Goal: Task Accomplishment & Management: Use online tool/utility

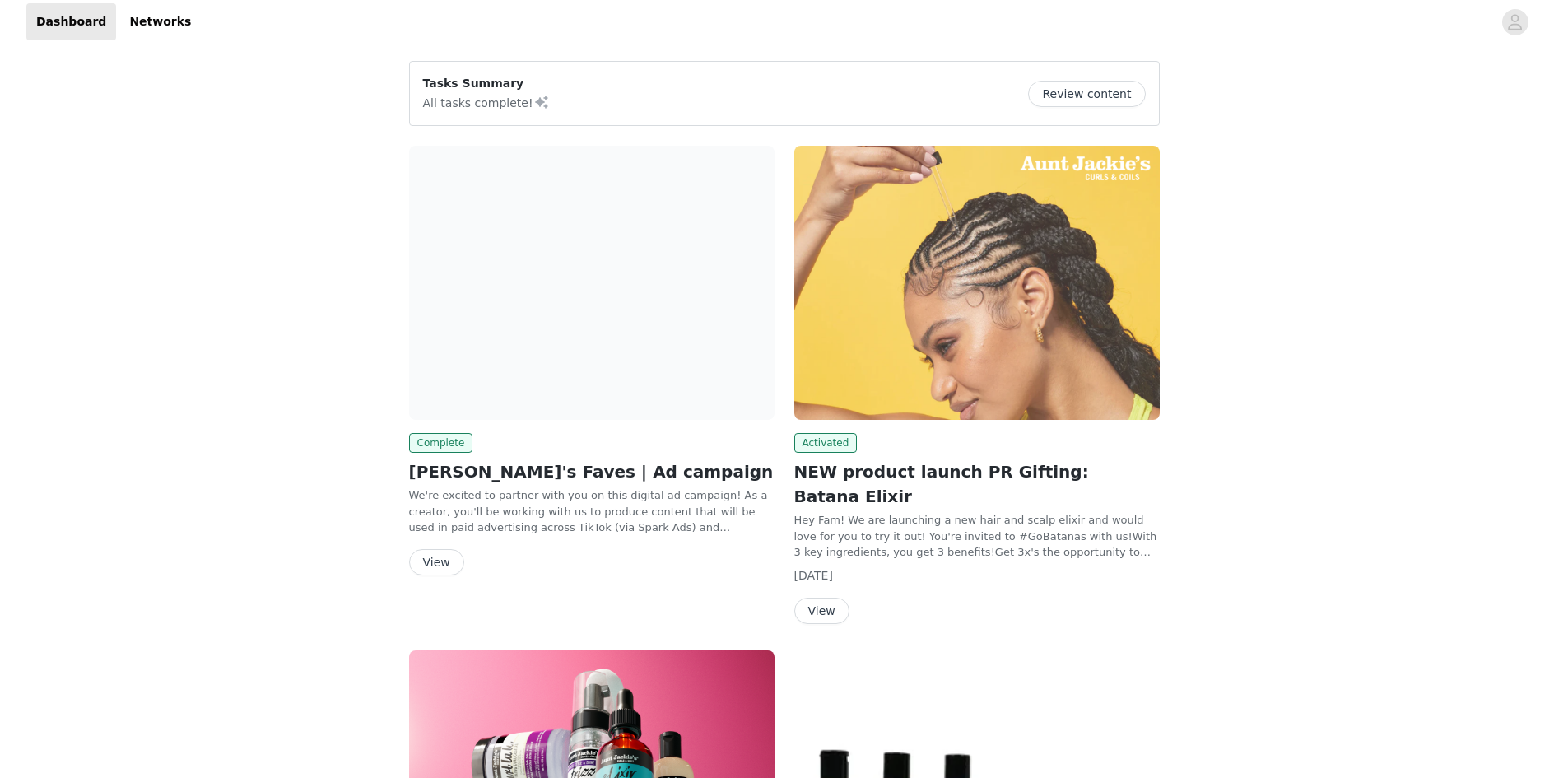
click at [442, 576] on div "Complete [PERSON_NAME]'s Faves | Ad campaign We're excited to partner with you …" at bounding box center [592, 363] width 385 height 456
click at [437, 569] on button "View" at bounding box center [436, 562] width 55 height 27
click at [1106, 88] on button "Review content" at bounding box center [1086, 94] width 117 height 27
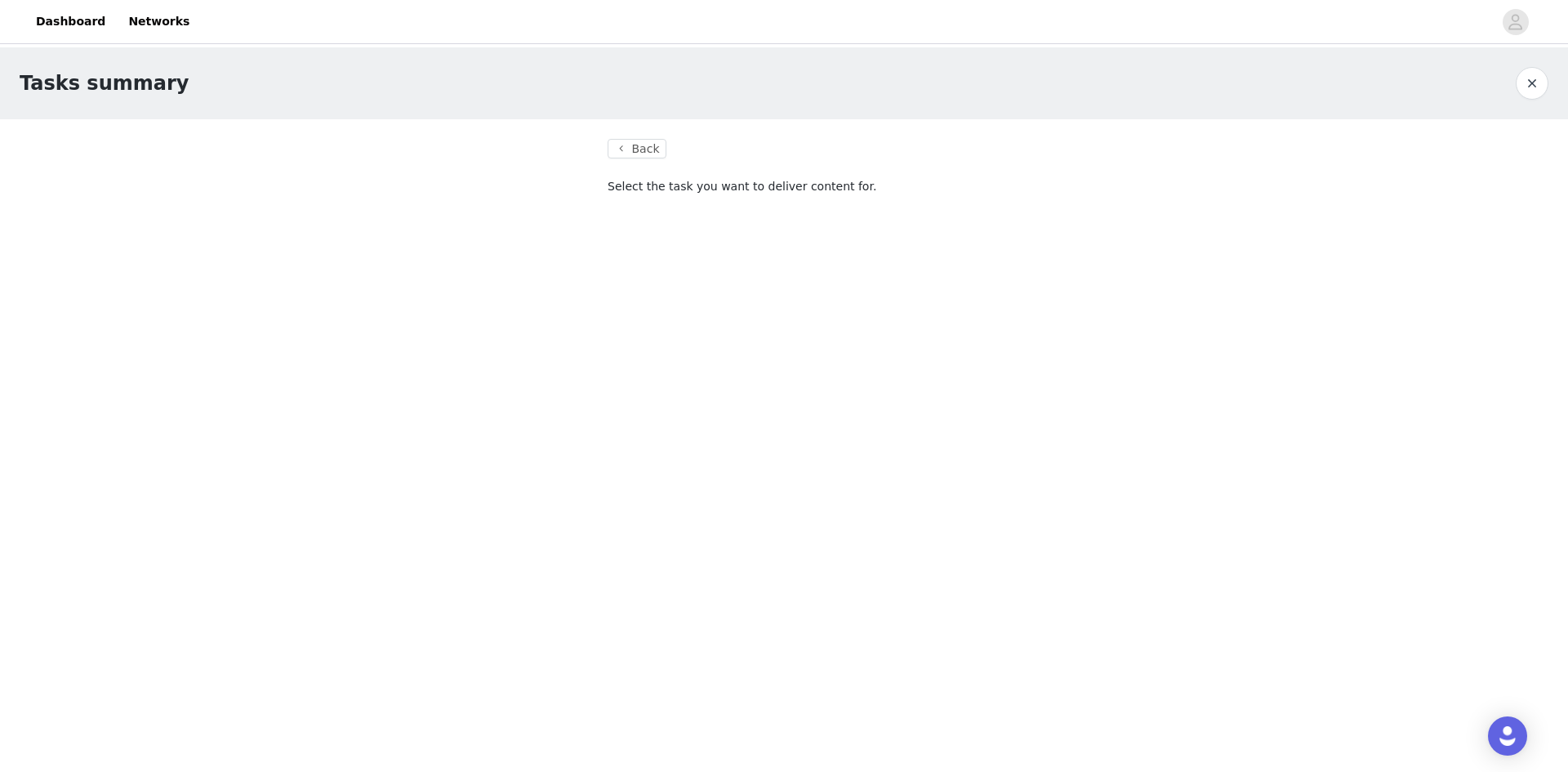
click at [662, 264] on body "Dashboard Networks Tasks summary Back Select the task you want to deliver conte…" at bounding box center [784, 386] width 1568 height 772
click at [626, 143] on button "Back" at bounding box center [637, 148] width 58 height 19
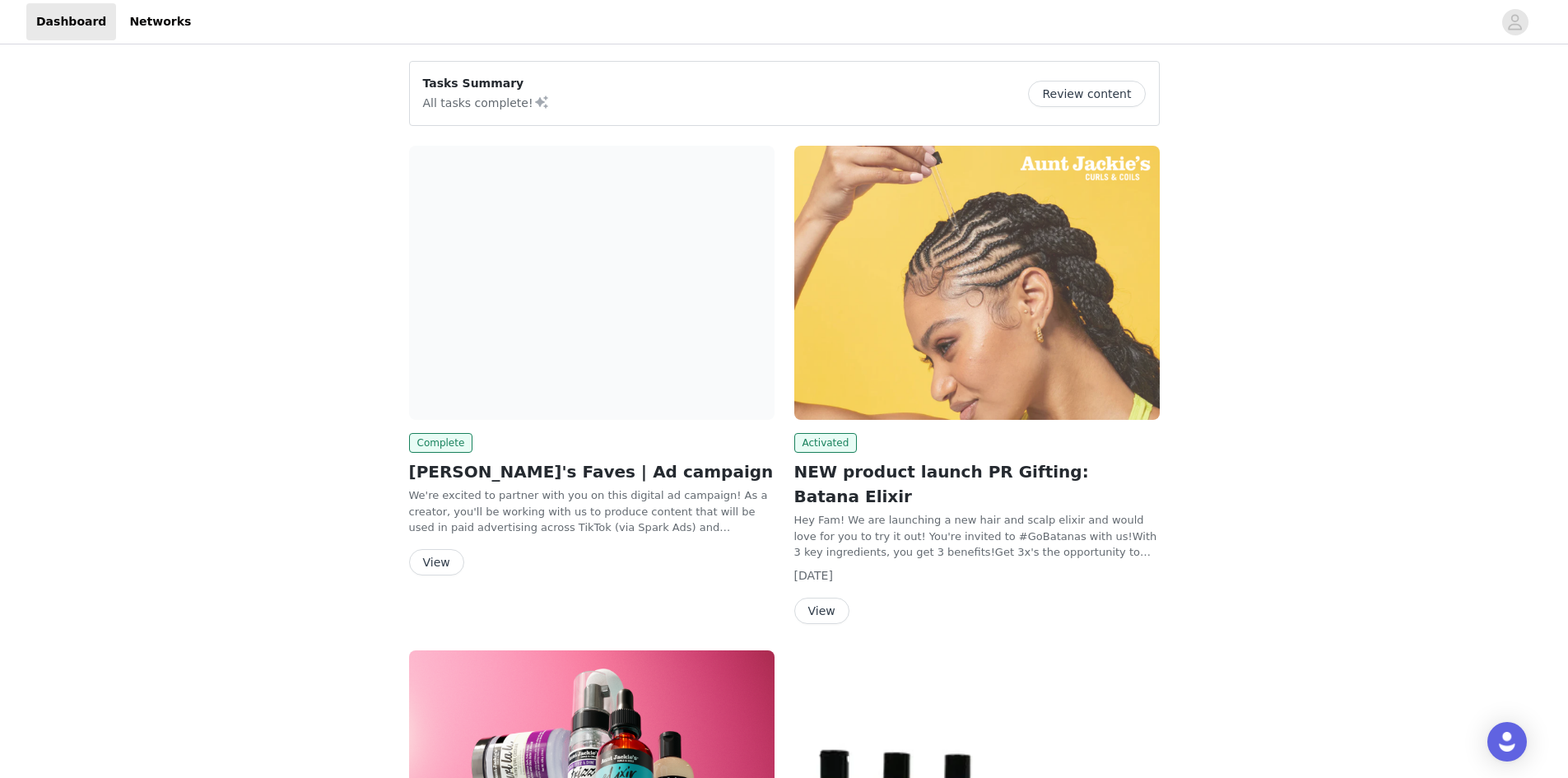
click at [443, 563] on button "View" at bounding box center [436, 562] width 55 height 27
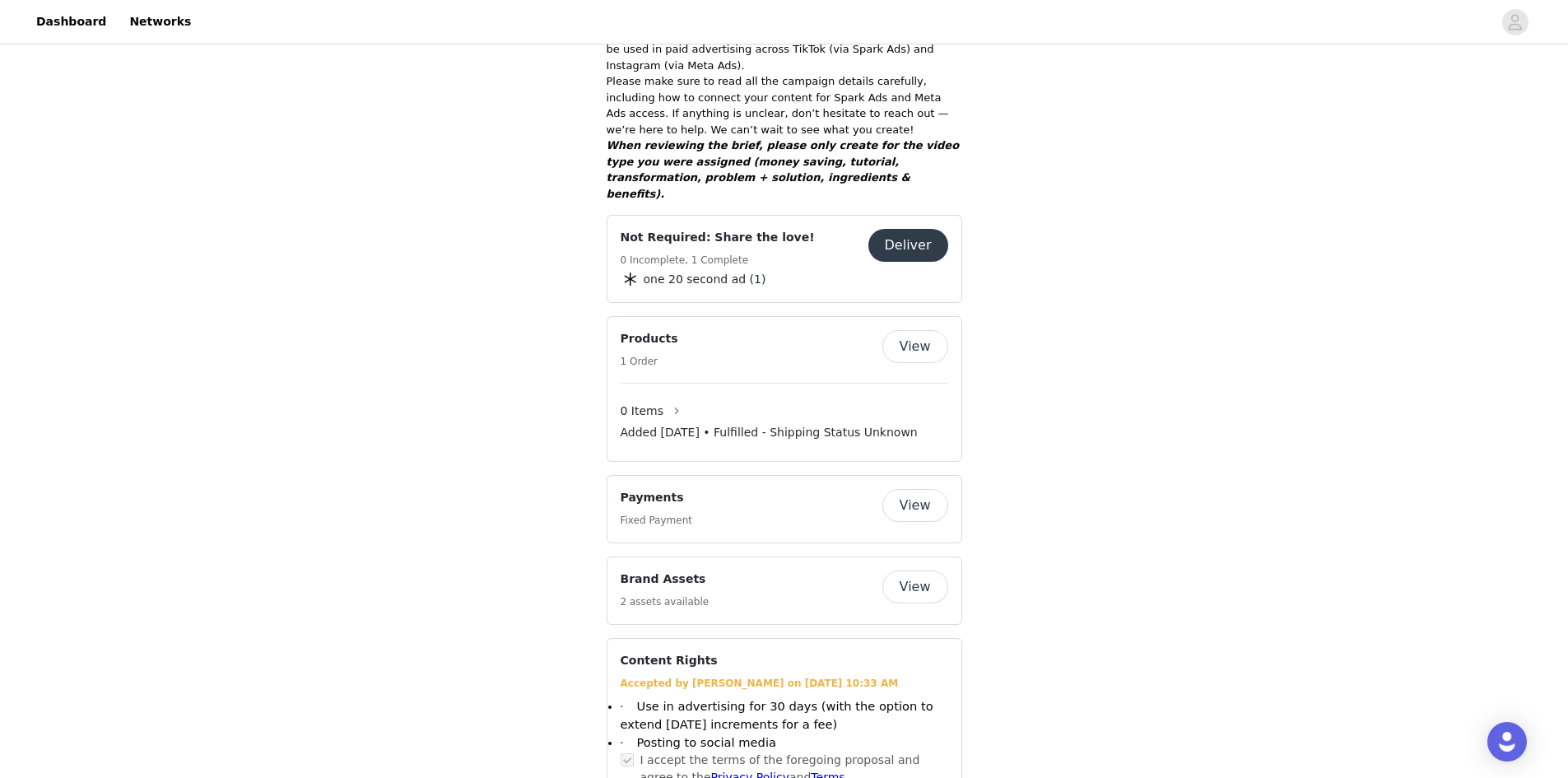
scroll to position [214, 0]
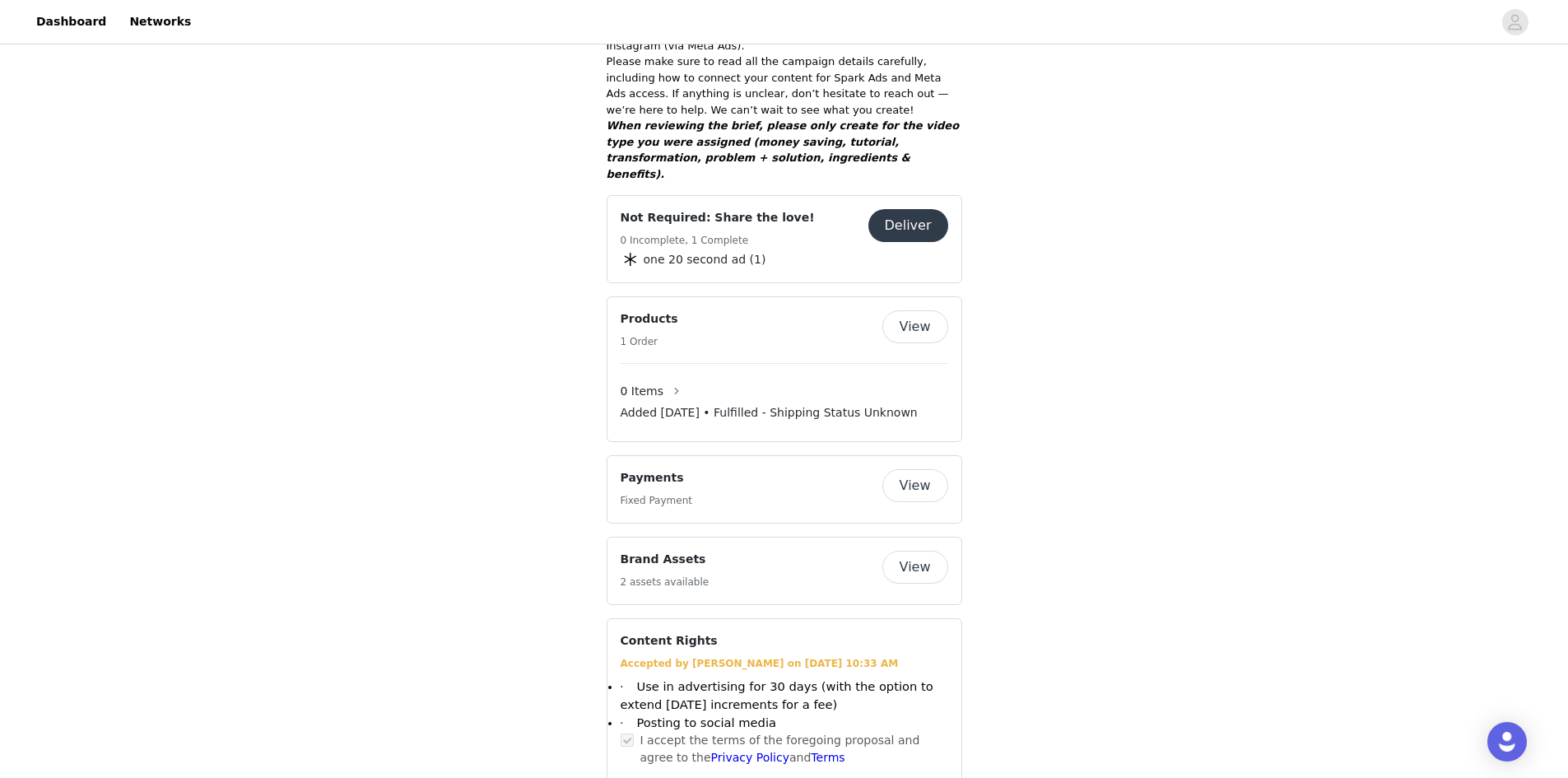
click at [905, 209] on button "Deliver" at bounding box center [908, 226] width 80 height 33
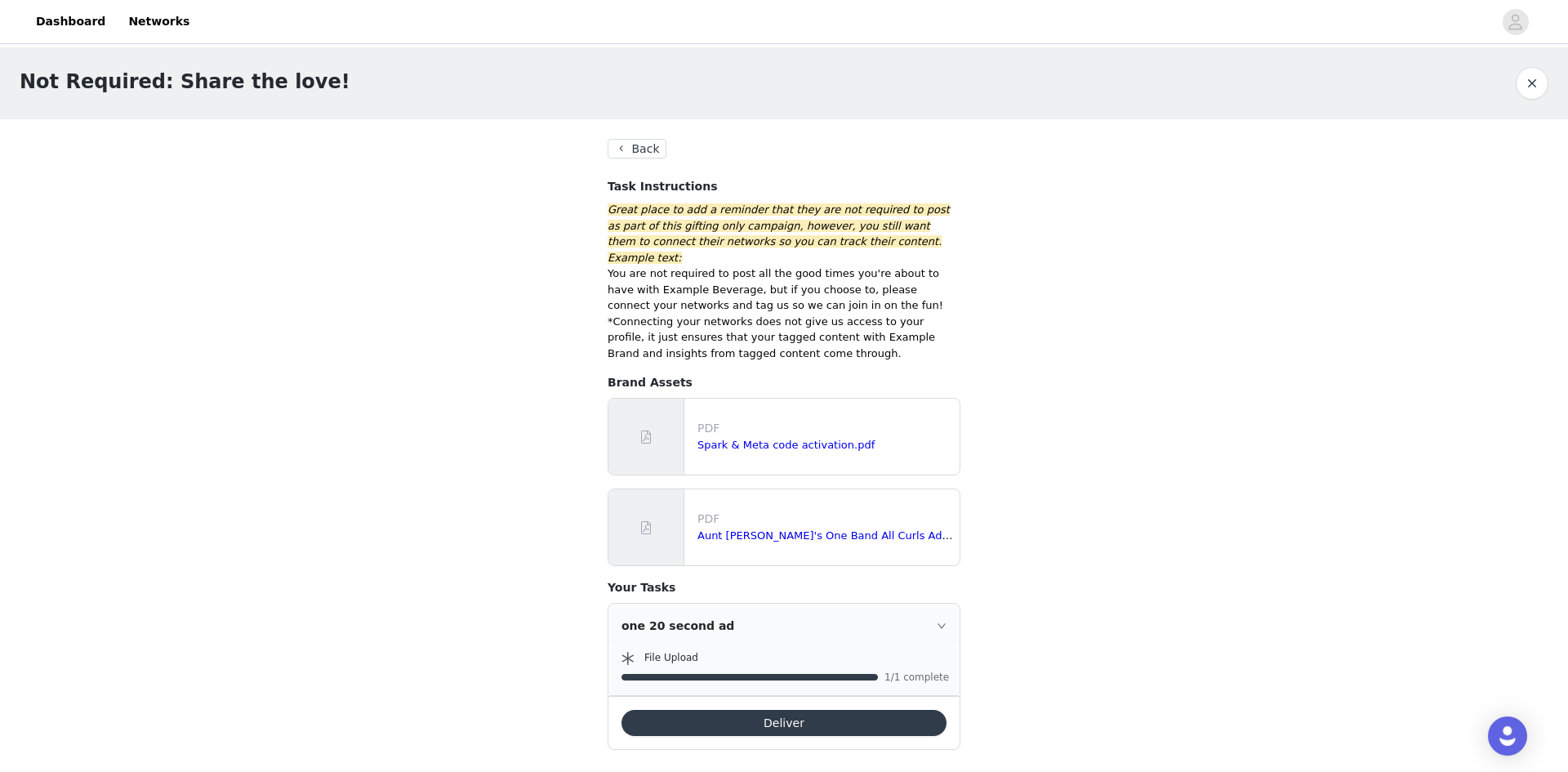
click at [715, 710] on button "Deliver" at bounding box center [784, 723] width 325 height 26
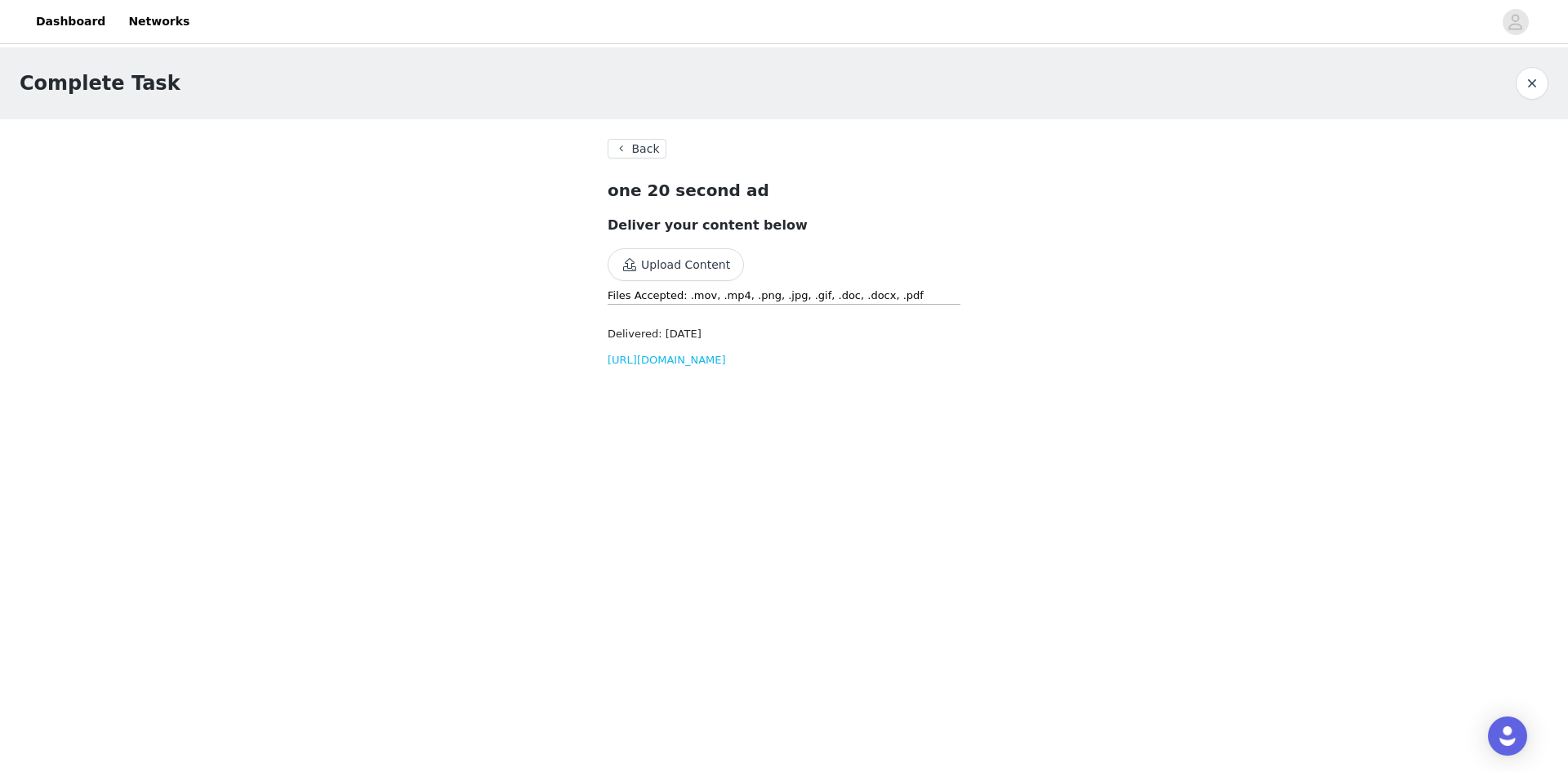
click at [651, 365] on link "[URL][DOMAIN_NAME]" at bounding box center [667, 359] width 119 height 12
drag, startPoint x: 598, startPoint y: 143, endPoint x: 624, endPoint y: 143, distance: 26.0
click at [599, 143] on section "Back one 20 second ad Deliver your content below Upload Content Files Accepted:…" at bounding box center [784, 260] width 392 height 281
click at [625, 143] on button "Back" at bounding box center [637, 148] width 58 height 19
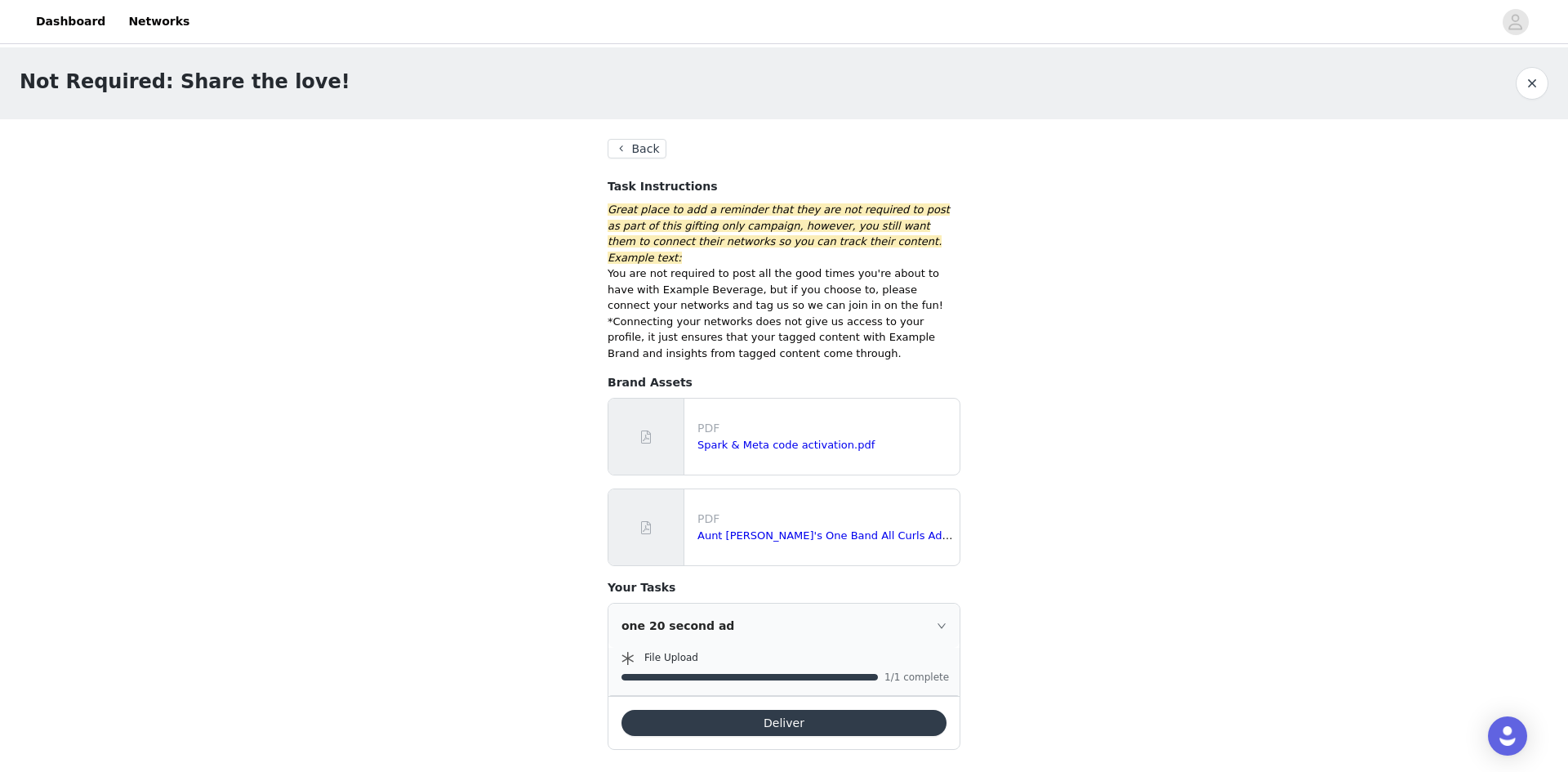
click at [646, 145] on button "Back" at bounding box center [637, 148] width 58 height 19
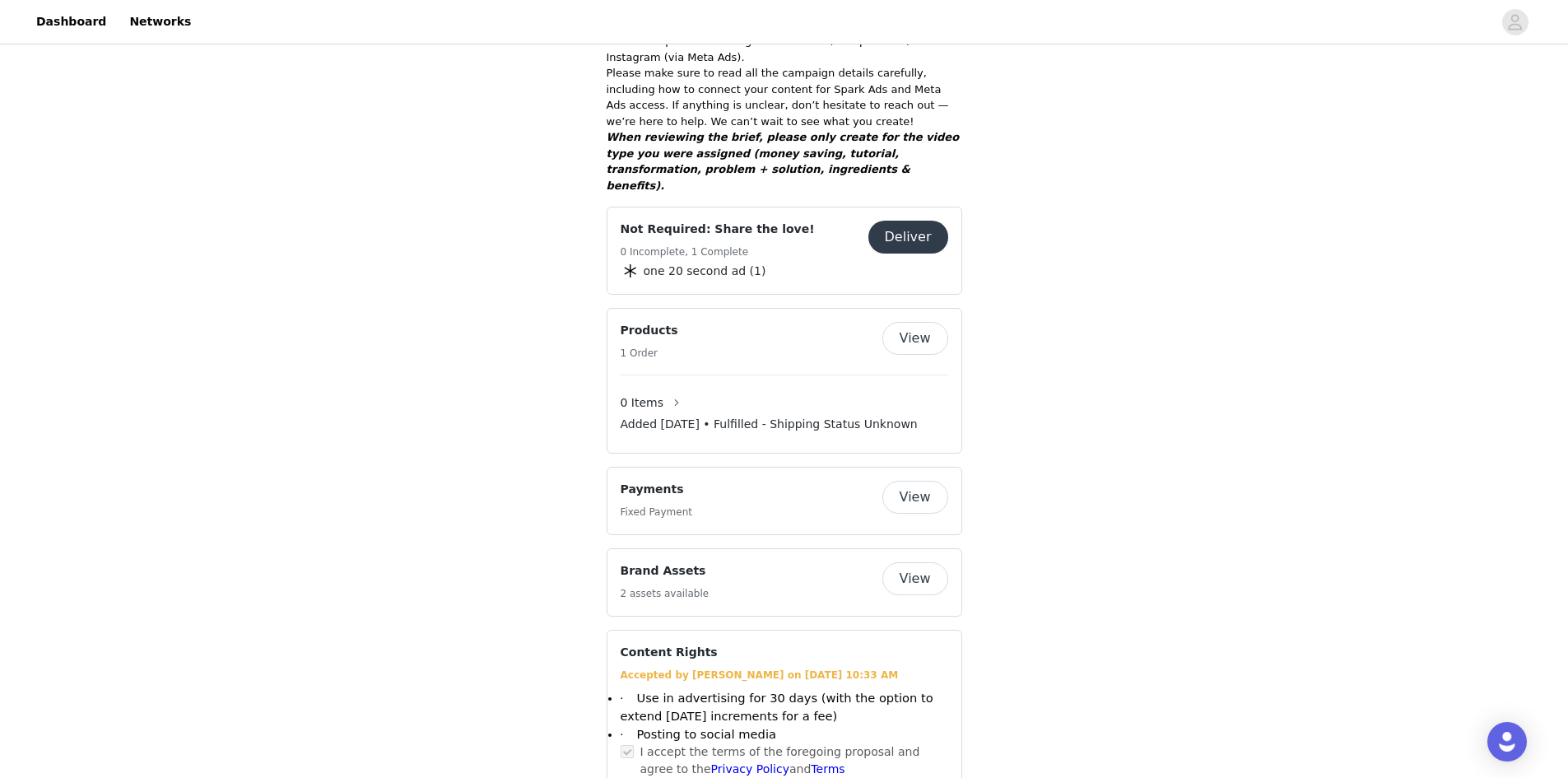
scroll to position [214, 0]
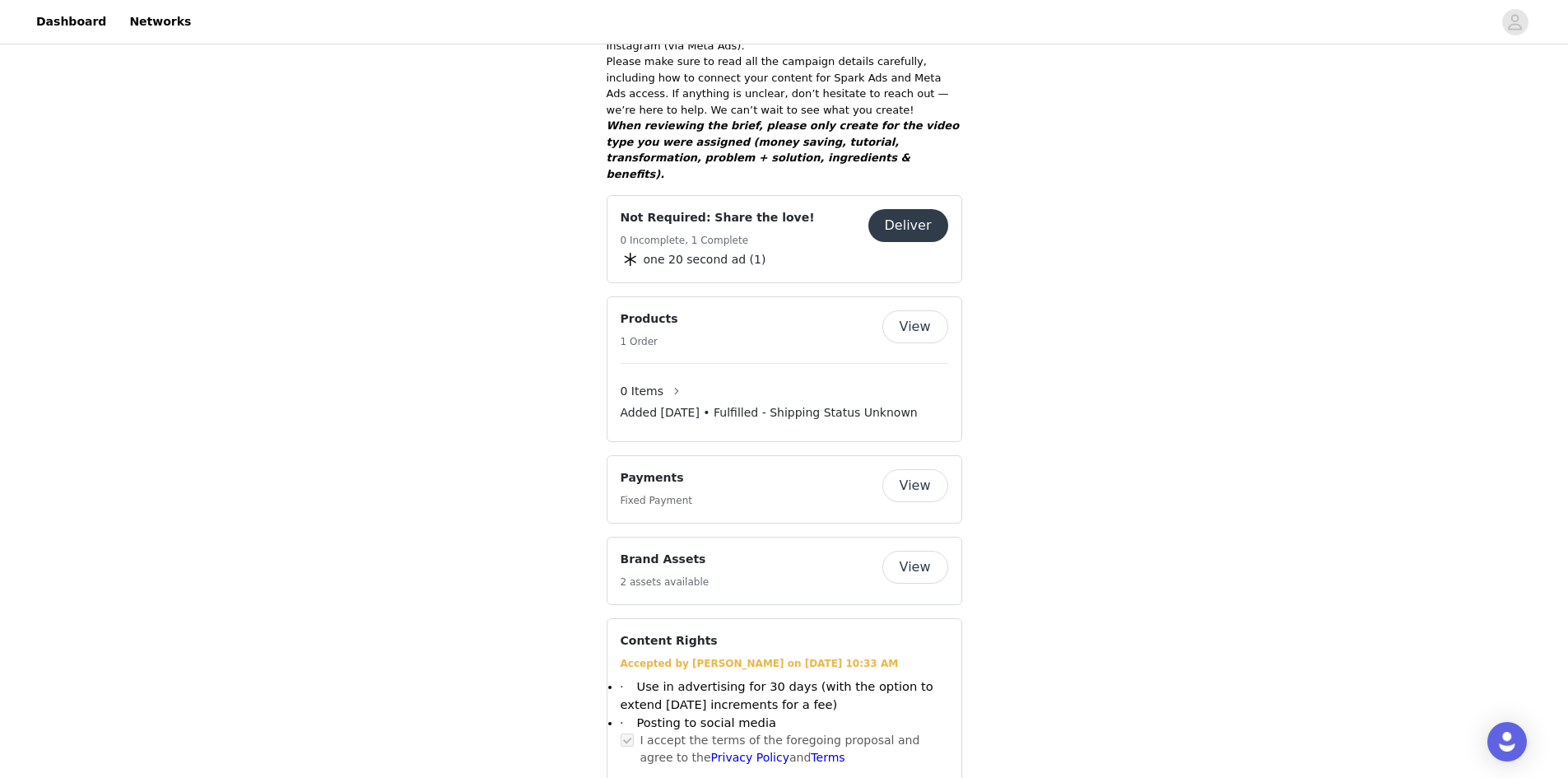
click at [923, 551] on button "View" at bounding box center [915, 567] width 66 height 33
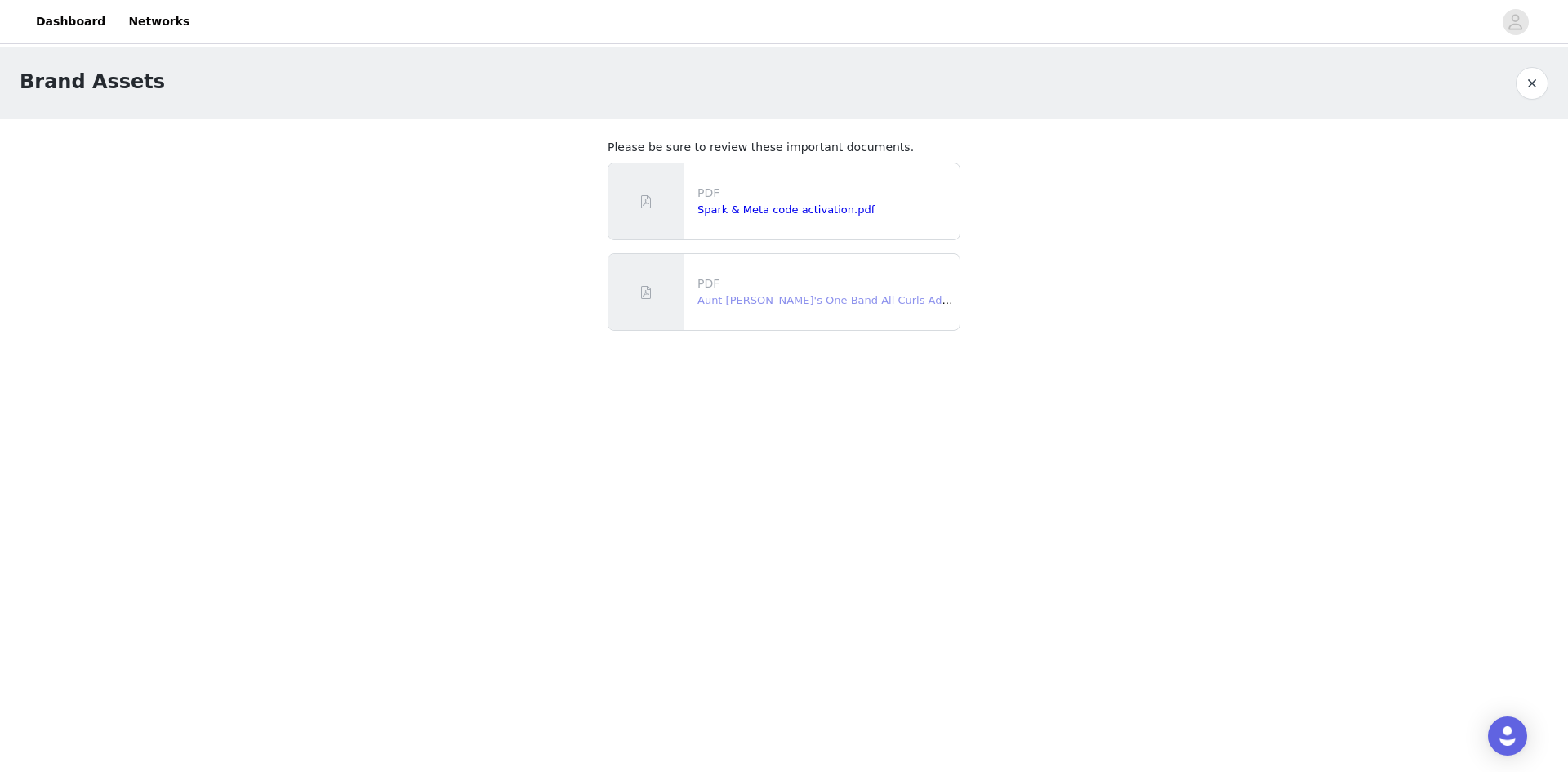
click at [765, 298] on link "Aunt [PERSON_NAME]'s One Band All Curls Ad Brief (1).pdf" at bounding box center [853, 300] width 312 height 12
